Goal: Task Accomplishment & Management: Use online tool/utility

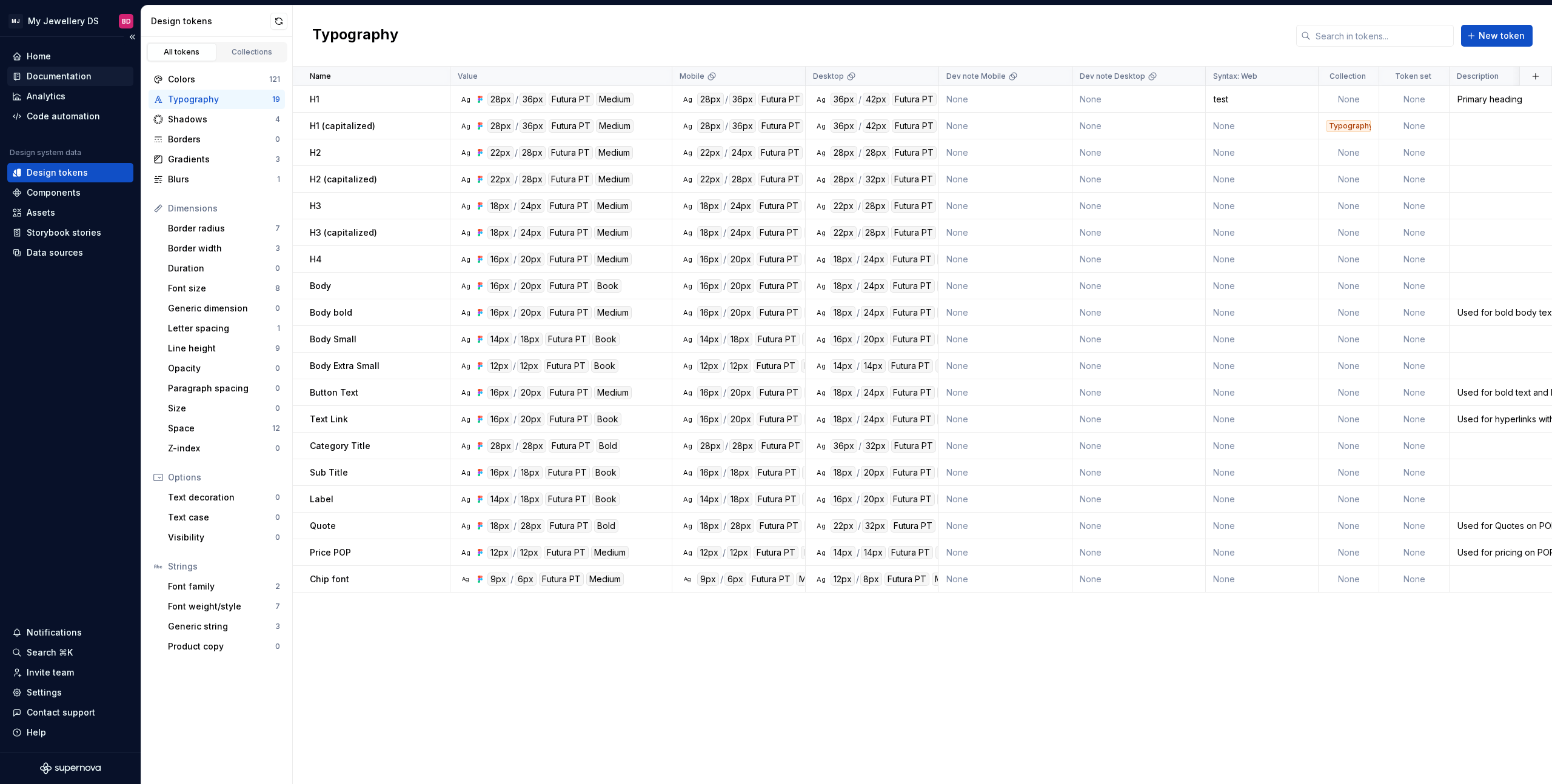
click at [64, 69] on div "Documentation" at bounding box center [70, 76] width 126 height 20
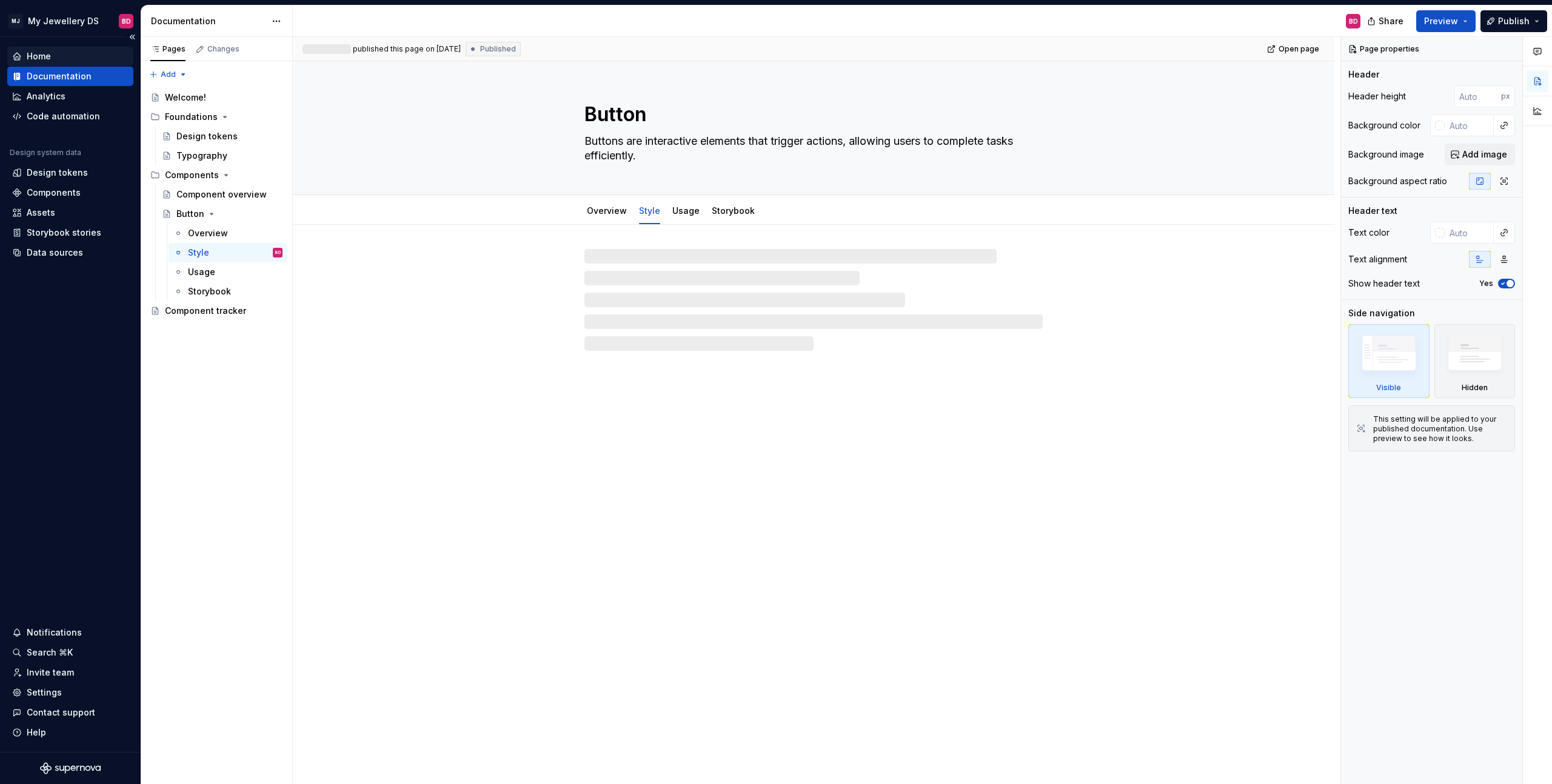
type textarea "*"
click at [83, 54] on div "Home" at bounding box center [70, 56] width 116 height 12
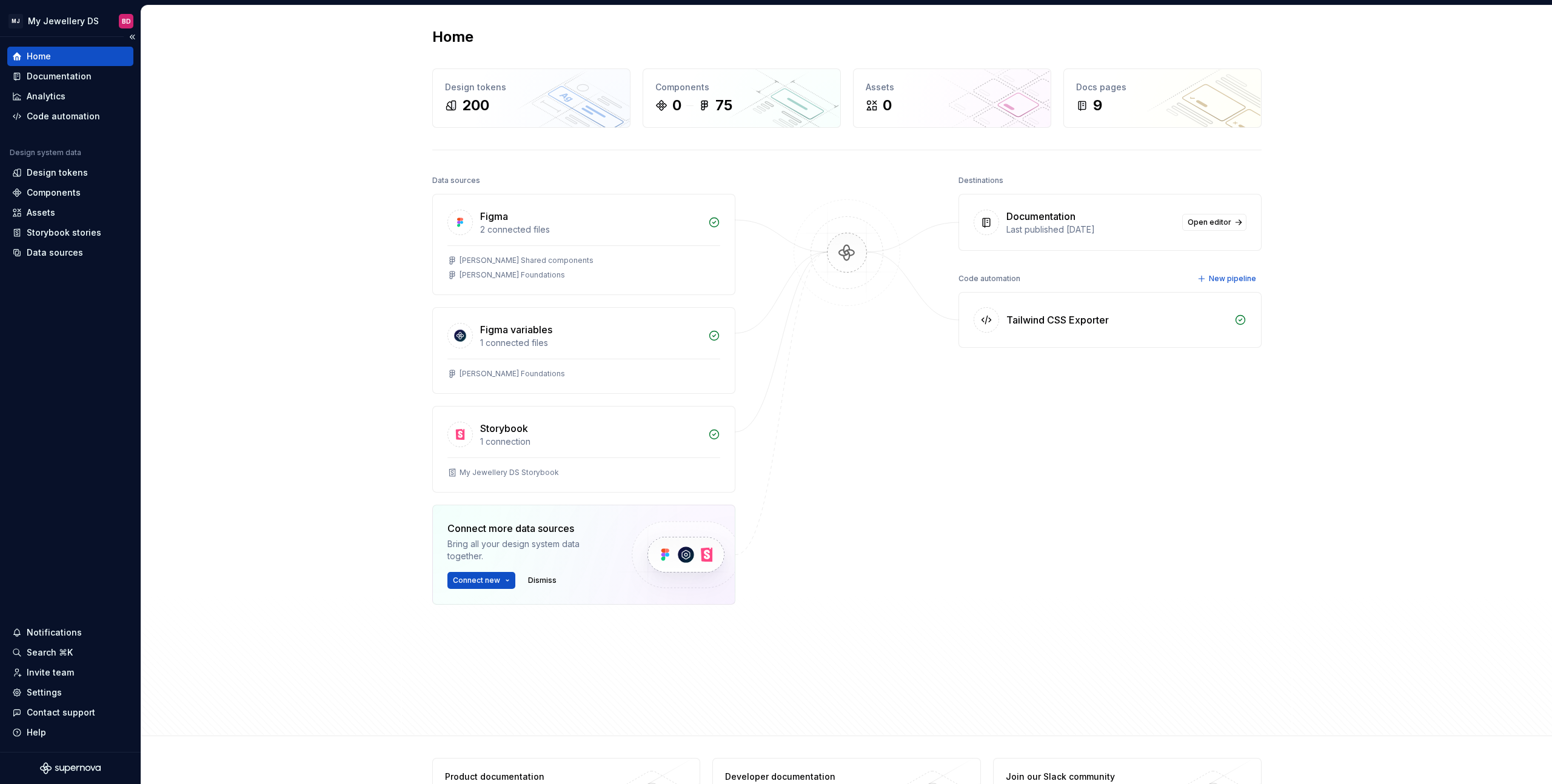
click at [75, 66] on div "Home" at bounding box center [70, 56] width 126 height 20
click at [536, 581] on span "Dismiss" at bounding box center [542, 580] width 28 height 9
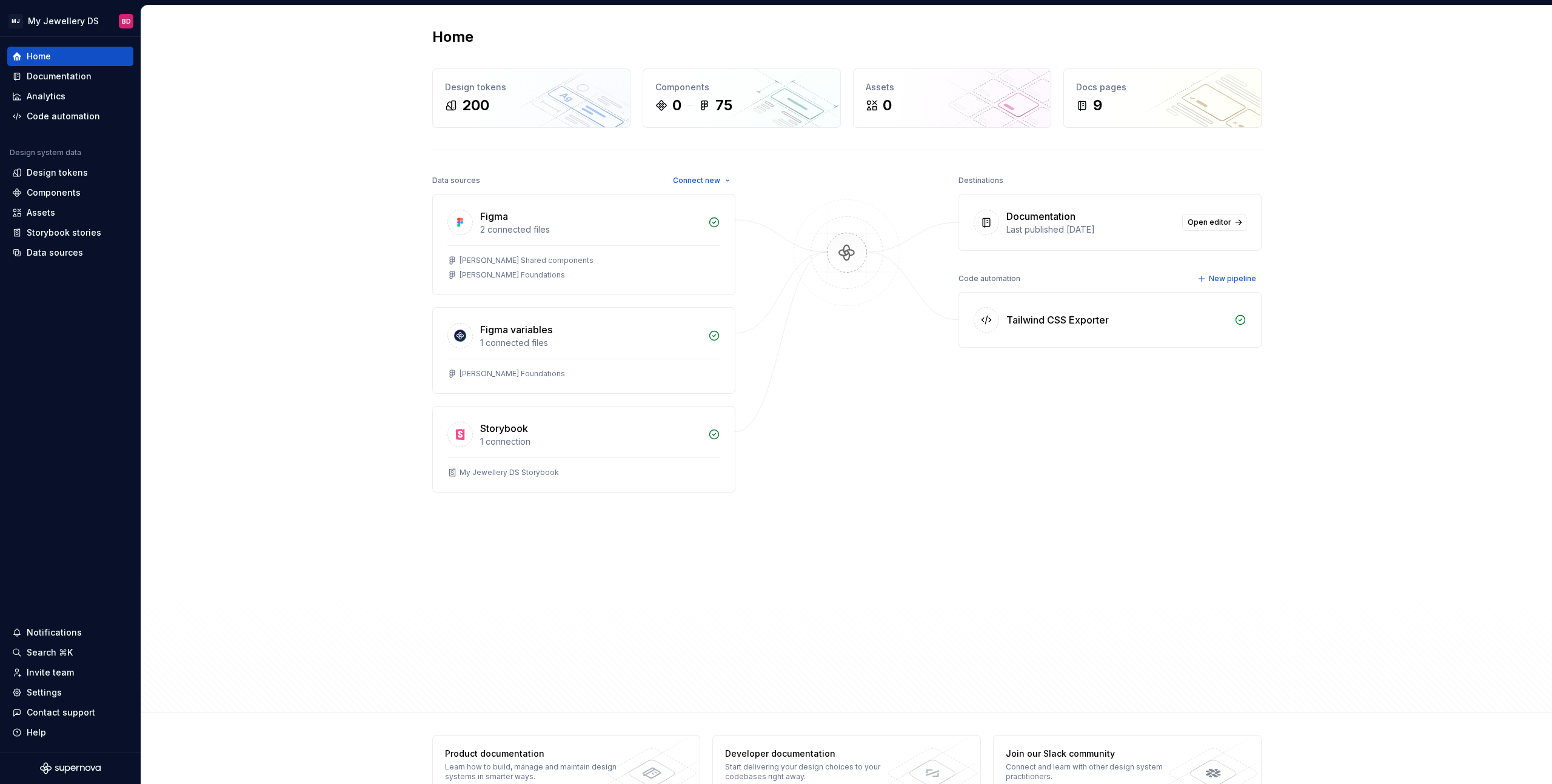
click at [1073, 323] on div "Tailwind CSS Exporter" at bounding box center [1057, 319] width 102 height 14
click at [1014, 316] on div "Tailwind CSS Exporter" at bounding box center [1057, 319] width 102 height 14
click at [74, 116] on div "Code automation" at bounding box center [63, 115] width 73 height 12
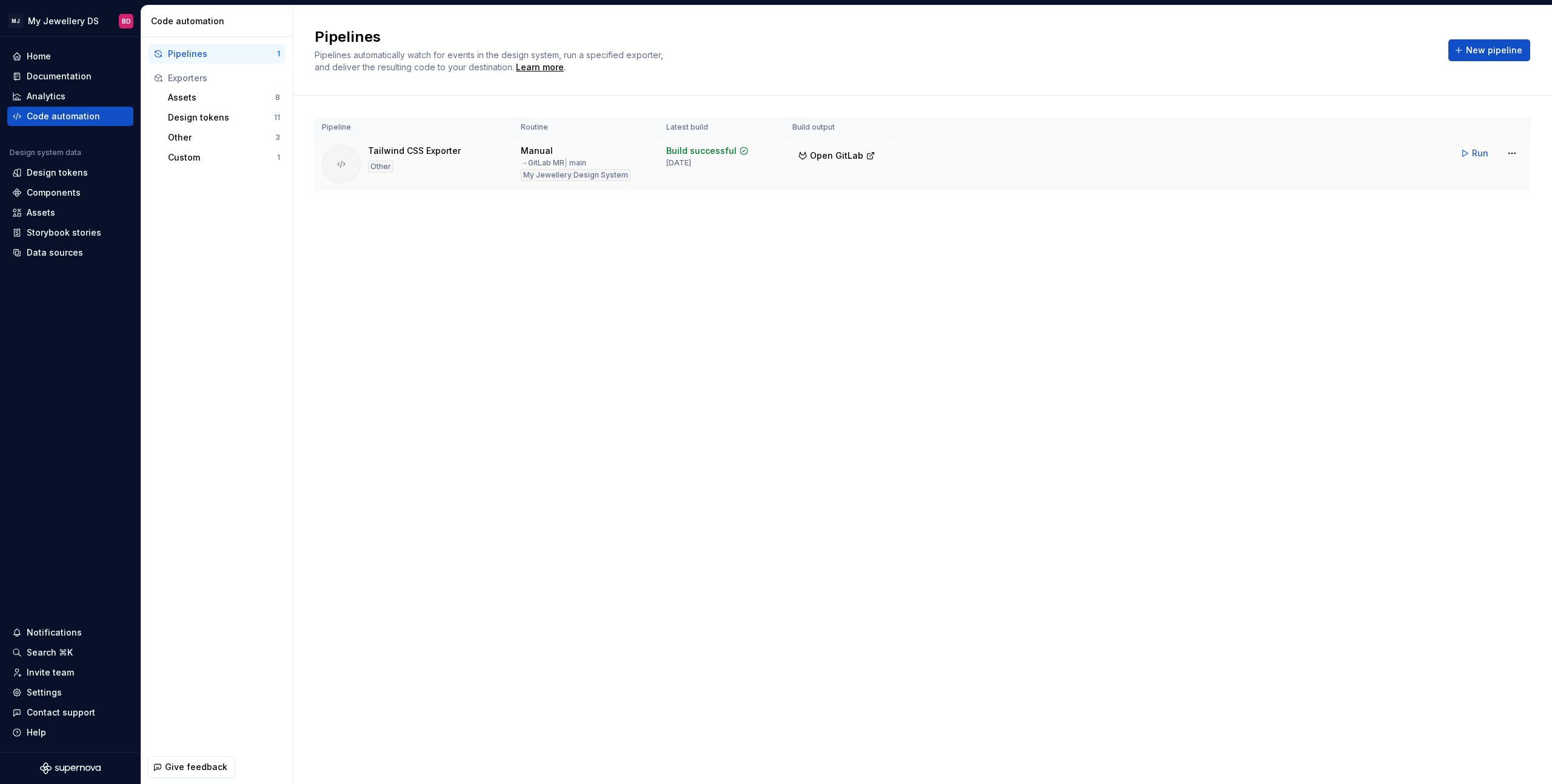
click at [1505, 165] on td "Run" at bounding box center [1211, 154] width 639 height 32
click at [1518, 151] on html "MJ My Jewellery DS BD Home Documentation Analytics Code automation Design syste…" at bounding box center [776, 392] width 1552 height 784
click at [1494, 184] on div "Edit pipeline" at bounding box center [1498, 179] width 102 height 12
